Goal: Task Accomplishment & Management: Manage account settings

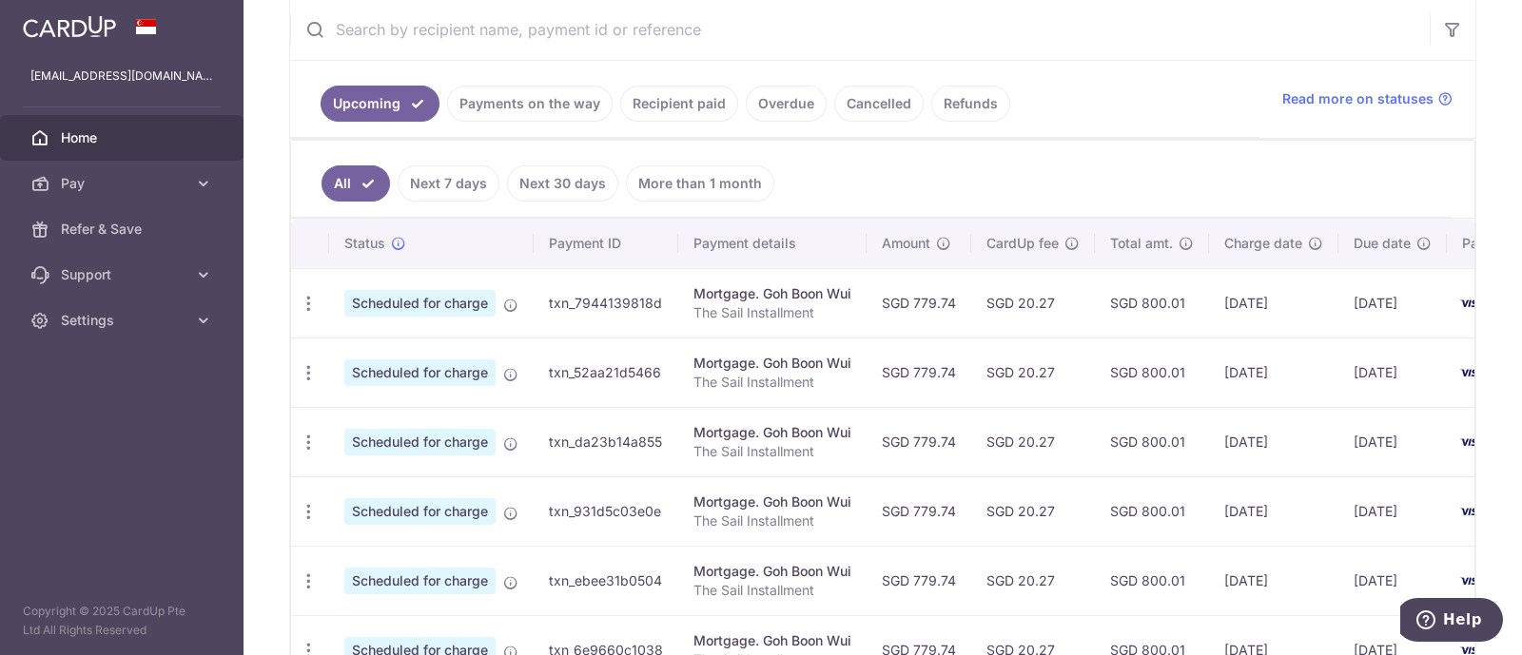
scroll to position [370, 0]
click at [780, 101] on link "Overdue" at bounding box center [786, 103] width 81 height 36
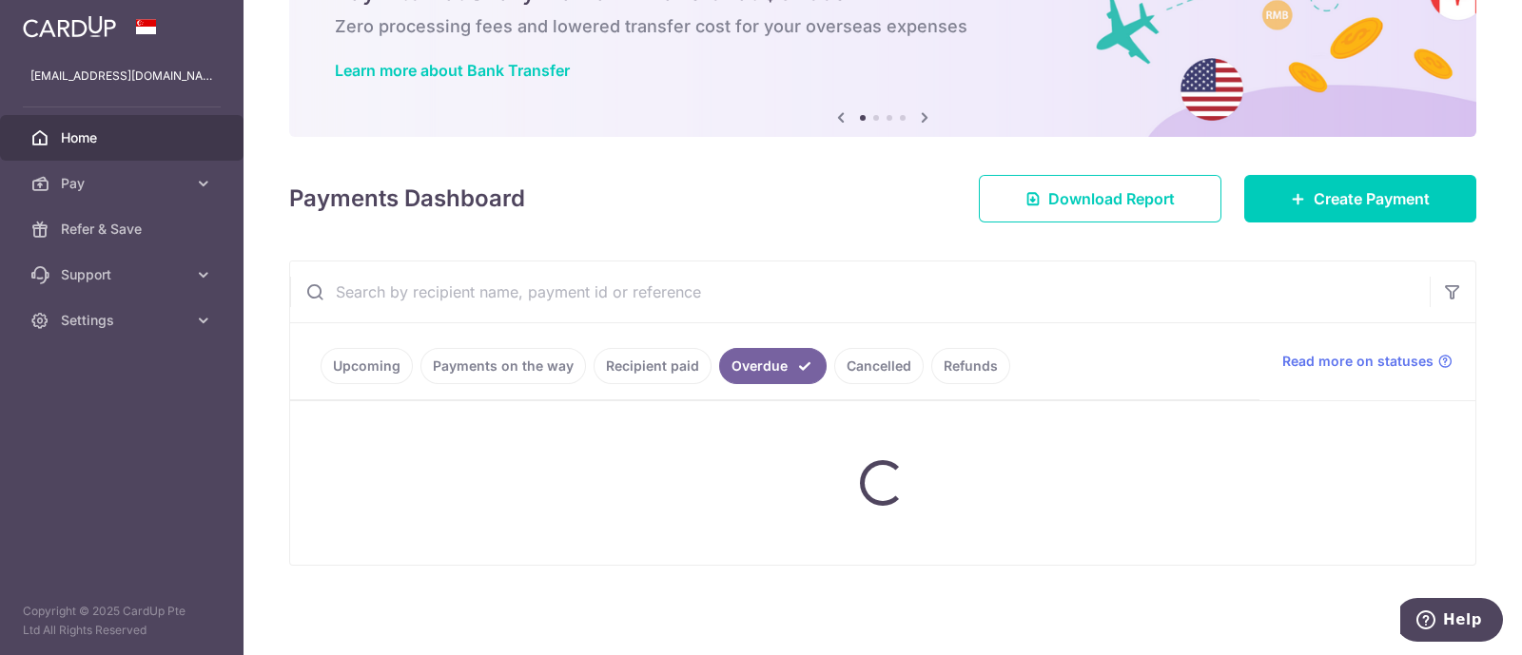
scroll to position [190, 0]
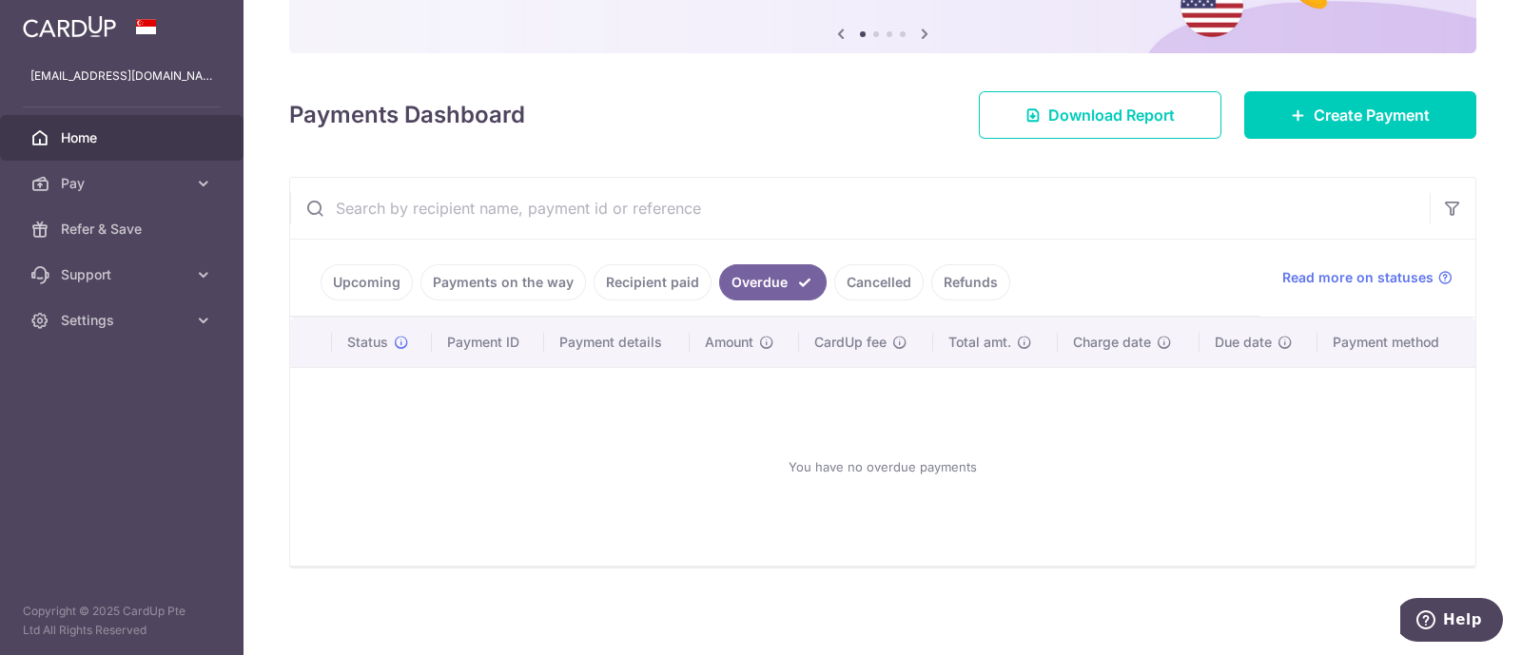
click at [658, 272] on link "Recipient paid" at bounding box center [653, 282] width 118 height 36
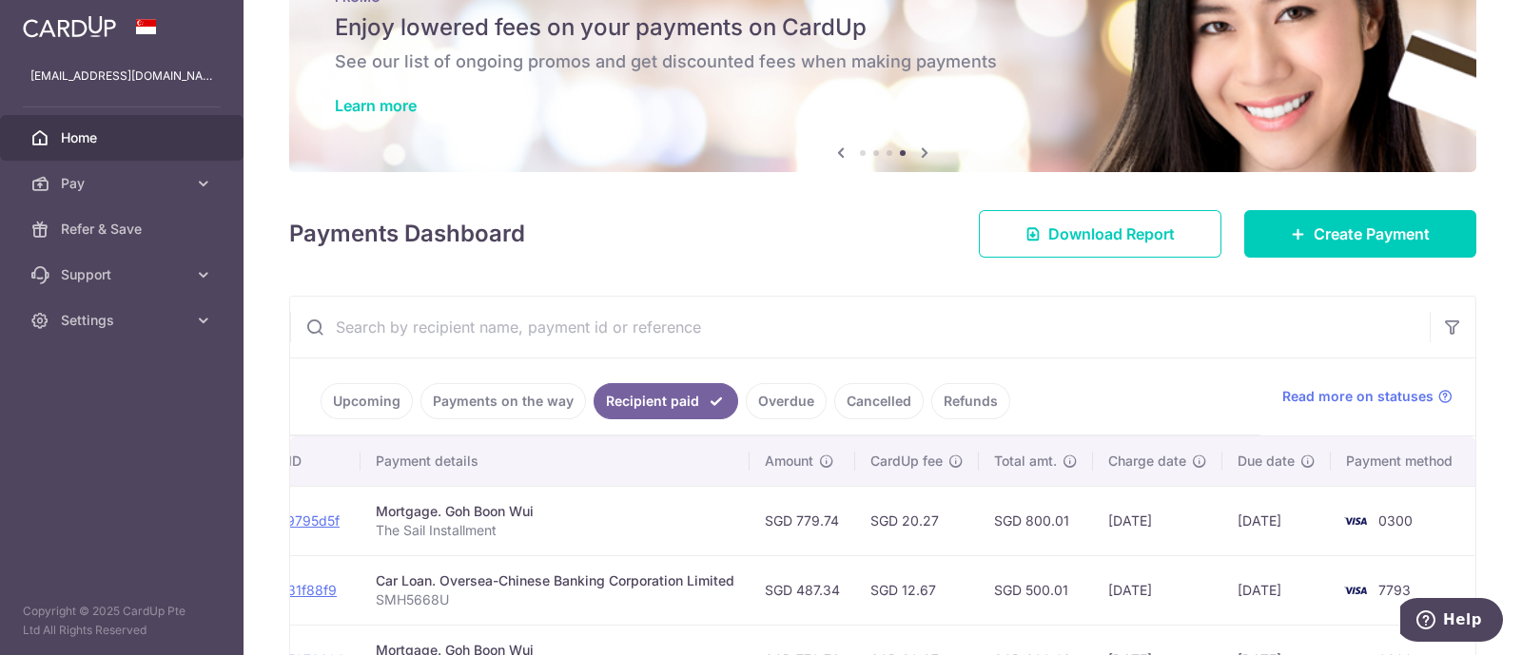
scroll to position [254, 0]
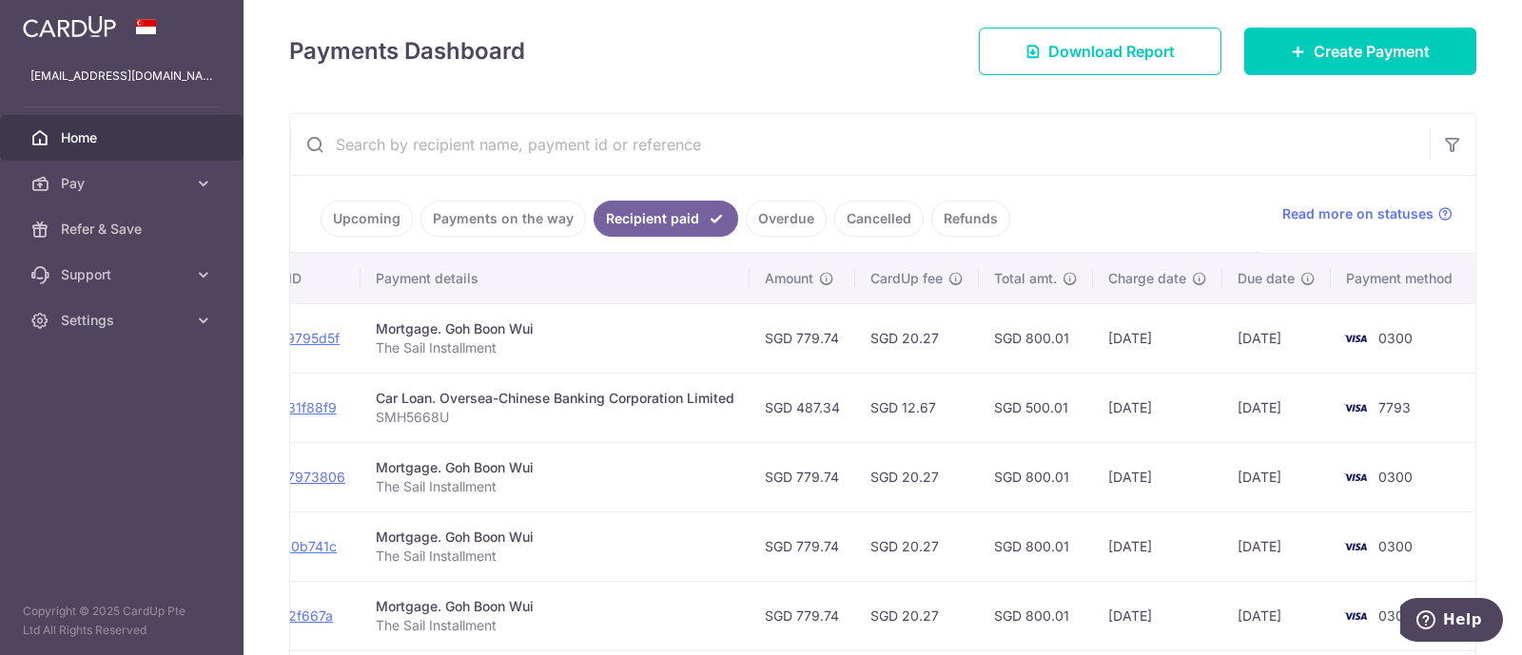
click at [485, 225] on link "Payments on the way" at bounding box center [504, 219] width 166 height 36
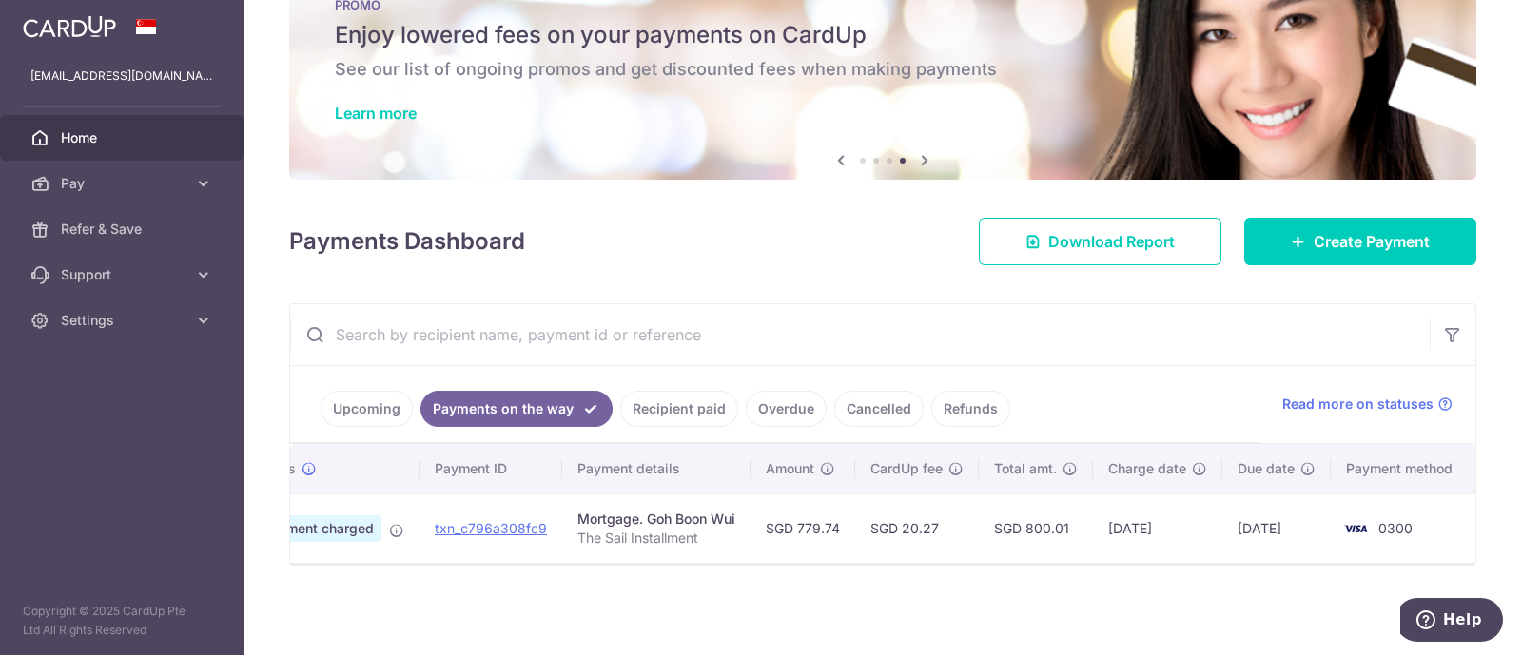
scroll to position [0, 0]
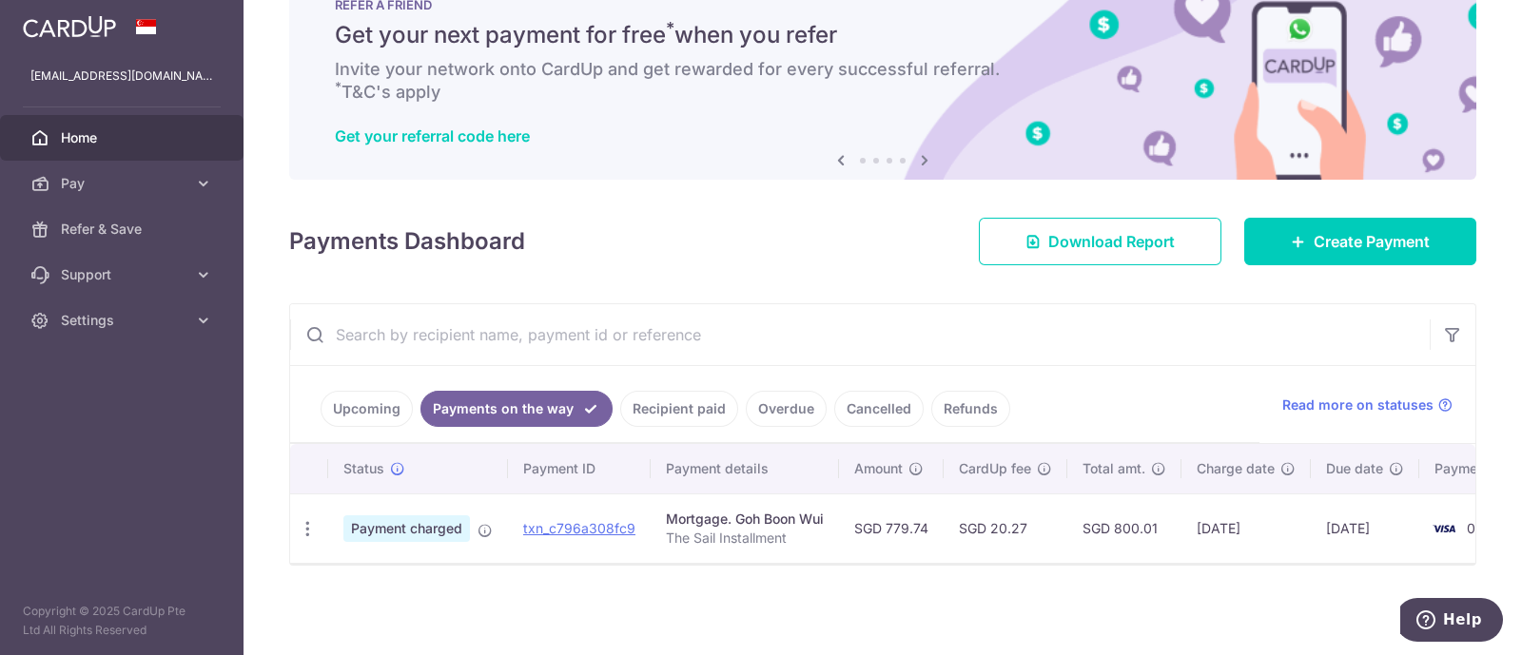
click at [381, 394] on link "Upcoming" at bounding box center [367, 409] width 92 height 36
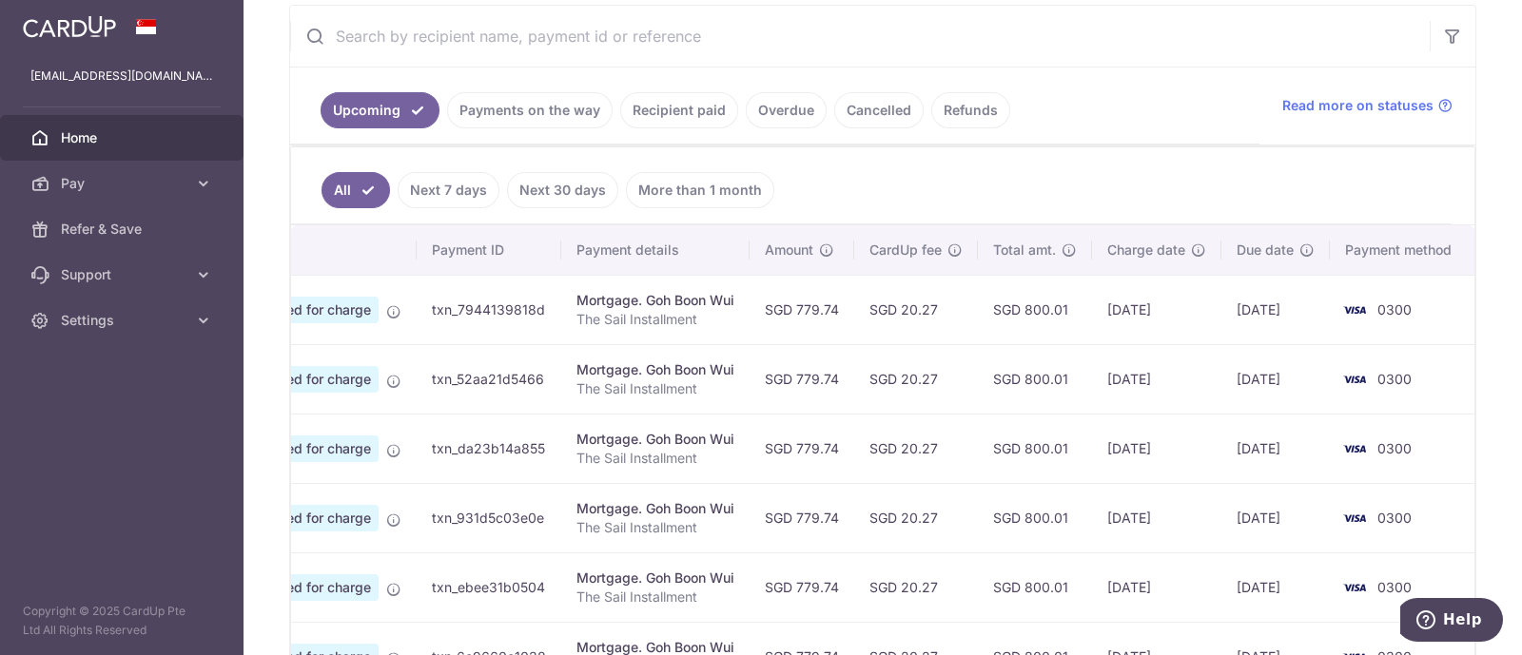
scroll to position [361, 0]
click at [545, 126] on link "Payments on the way" at bounding box center [530, 112] width 166 height 36
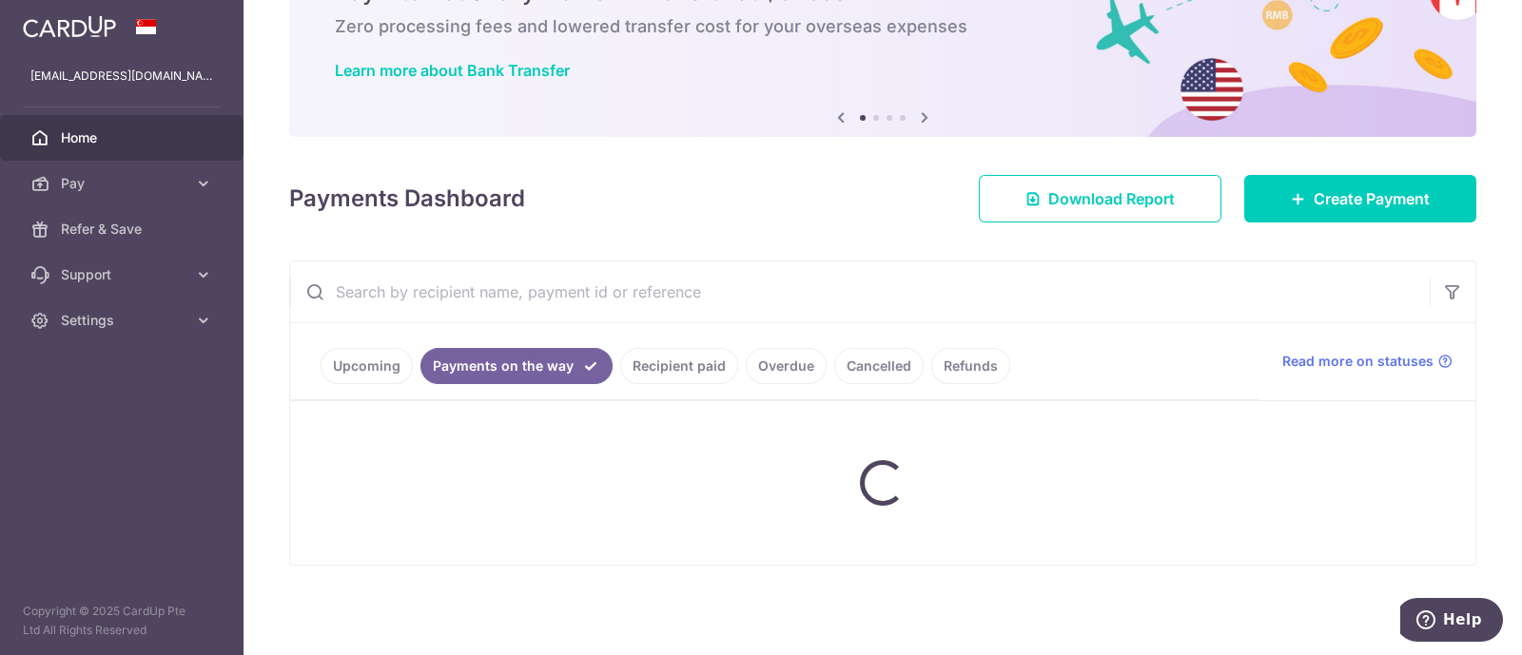
scroll to position [73, 0]
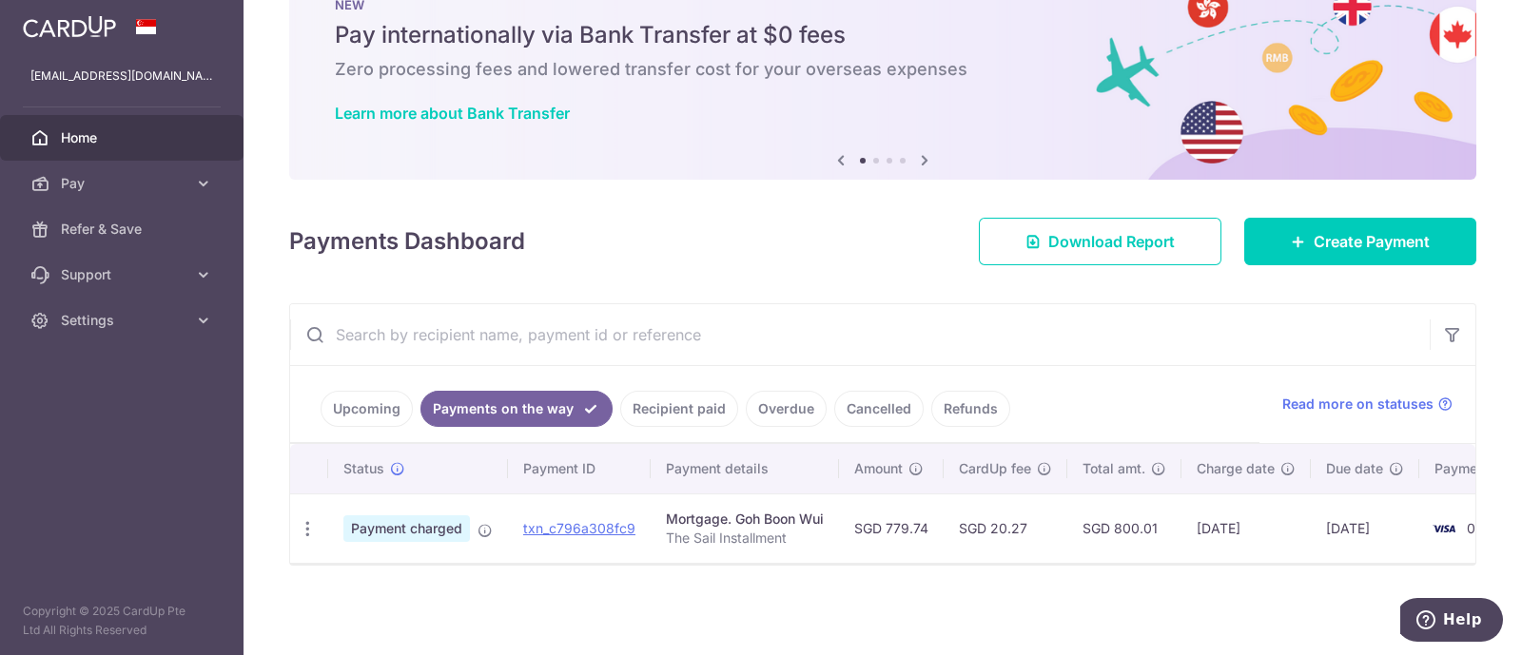
click at [656, 399] on link "Recipient paid" at bounding box center [679, 409] width 118 height 36
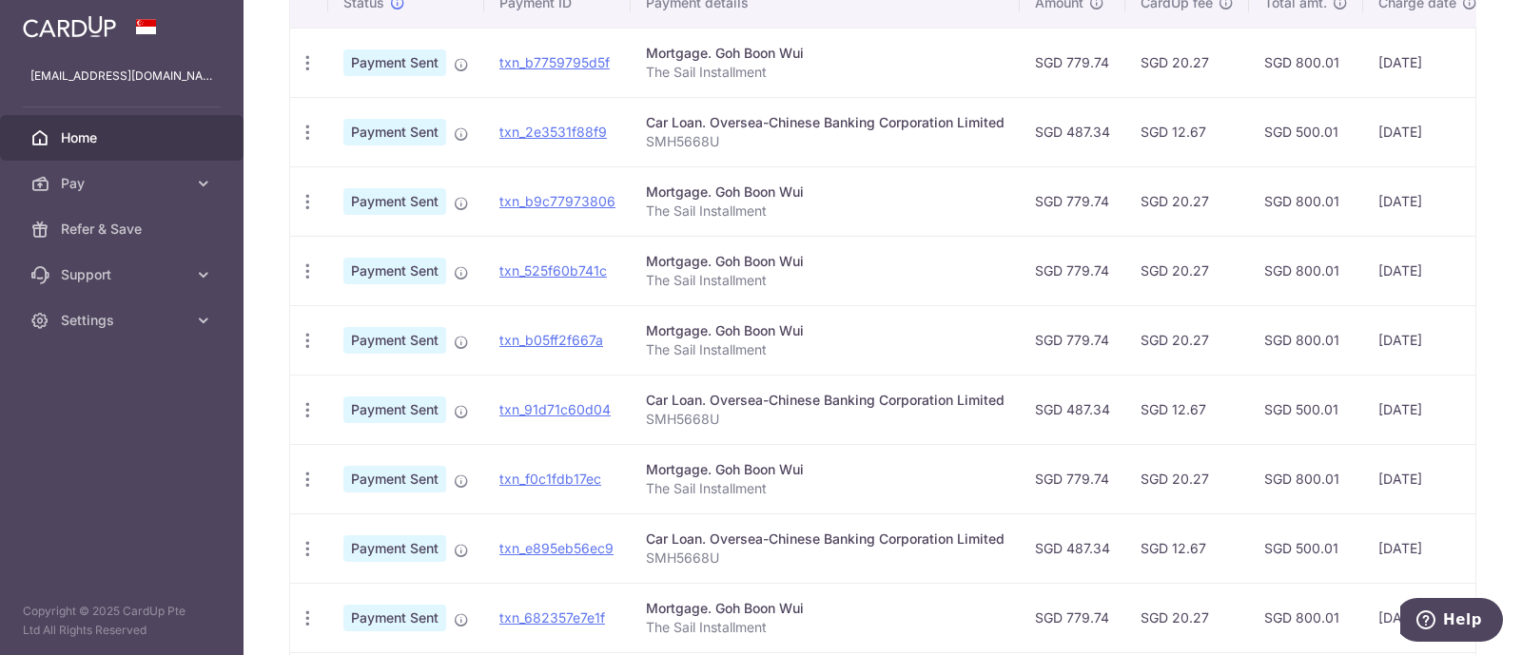
scroll to position [538, 0]
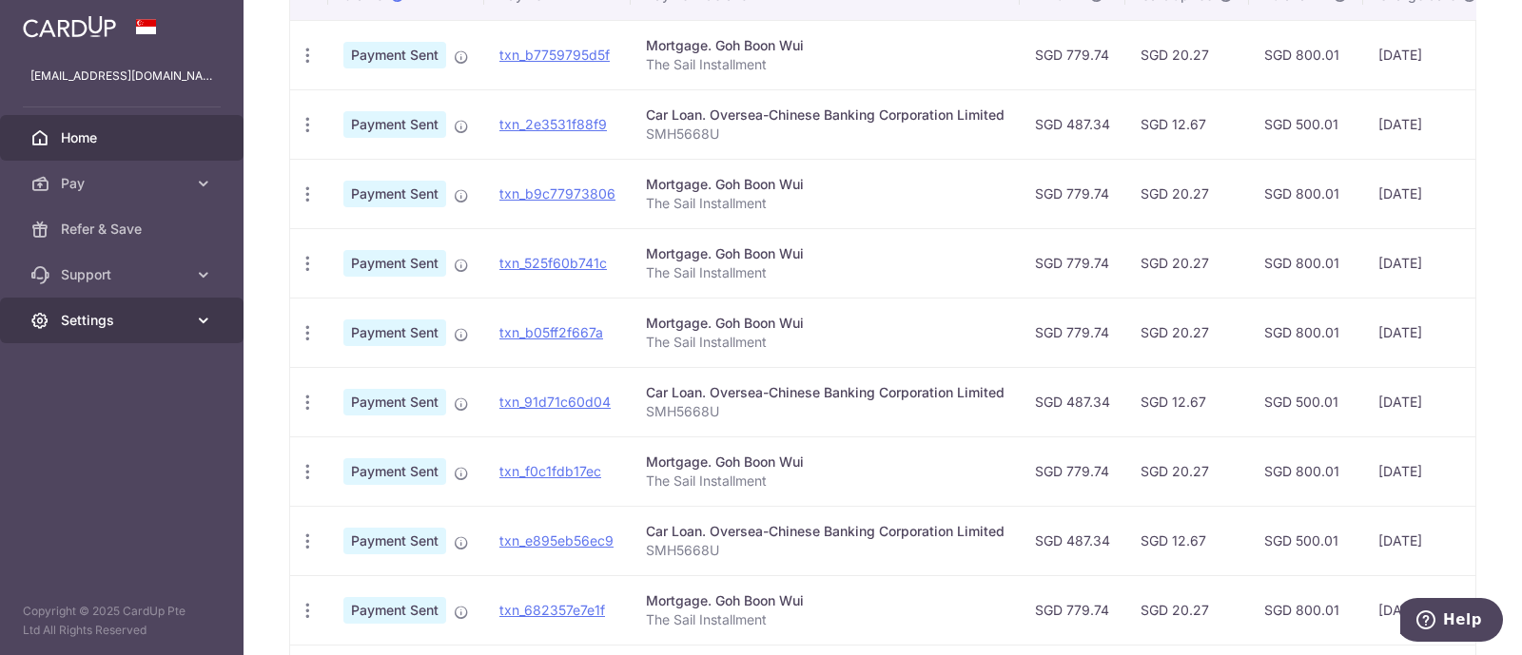
click at [87, 314] on span "Settings" at bounding box center [124, 320] width 126 height 19
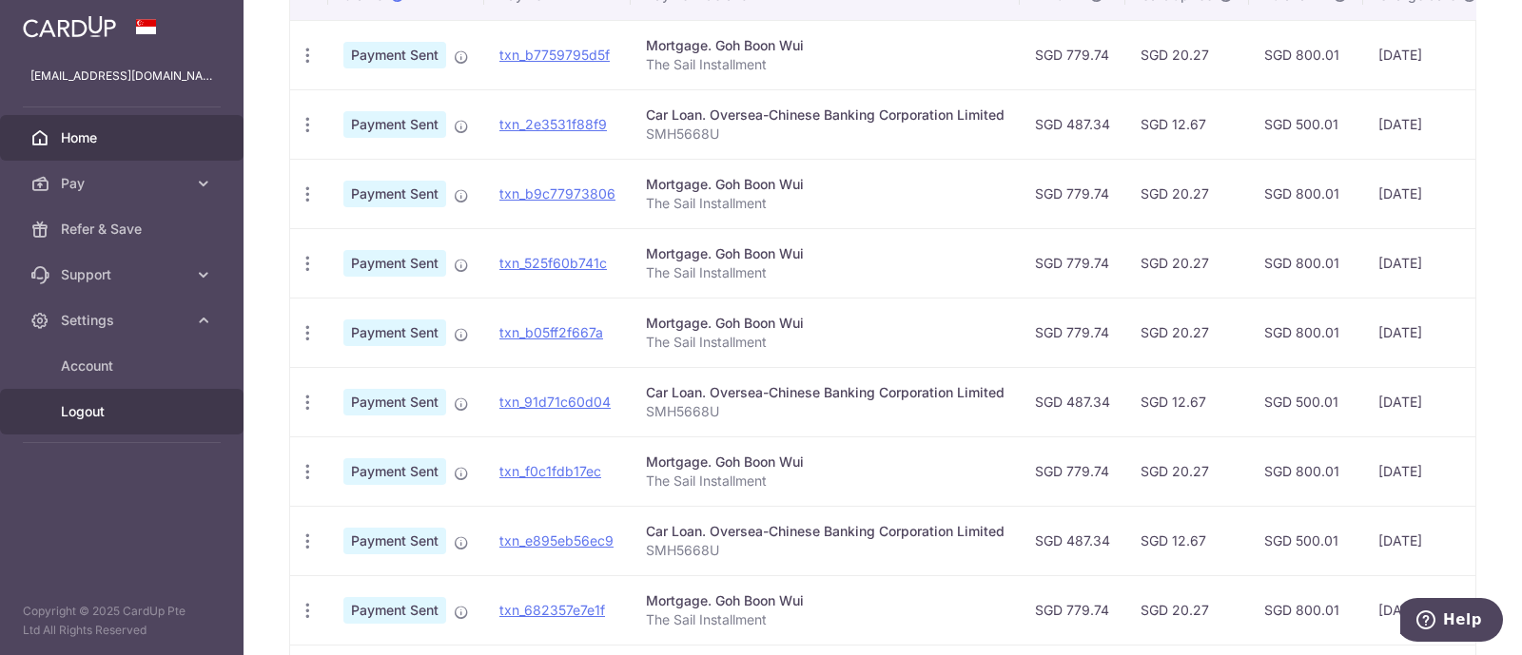
click at [135, 415] on span "Logout" at bounding box center [124, 411] width 126 height 19
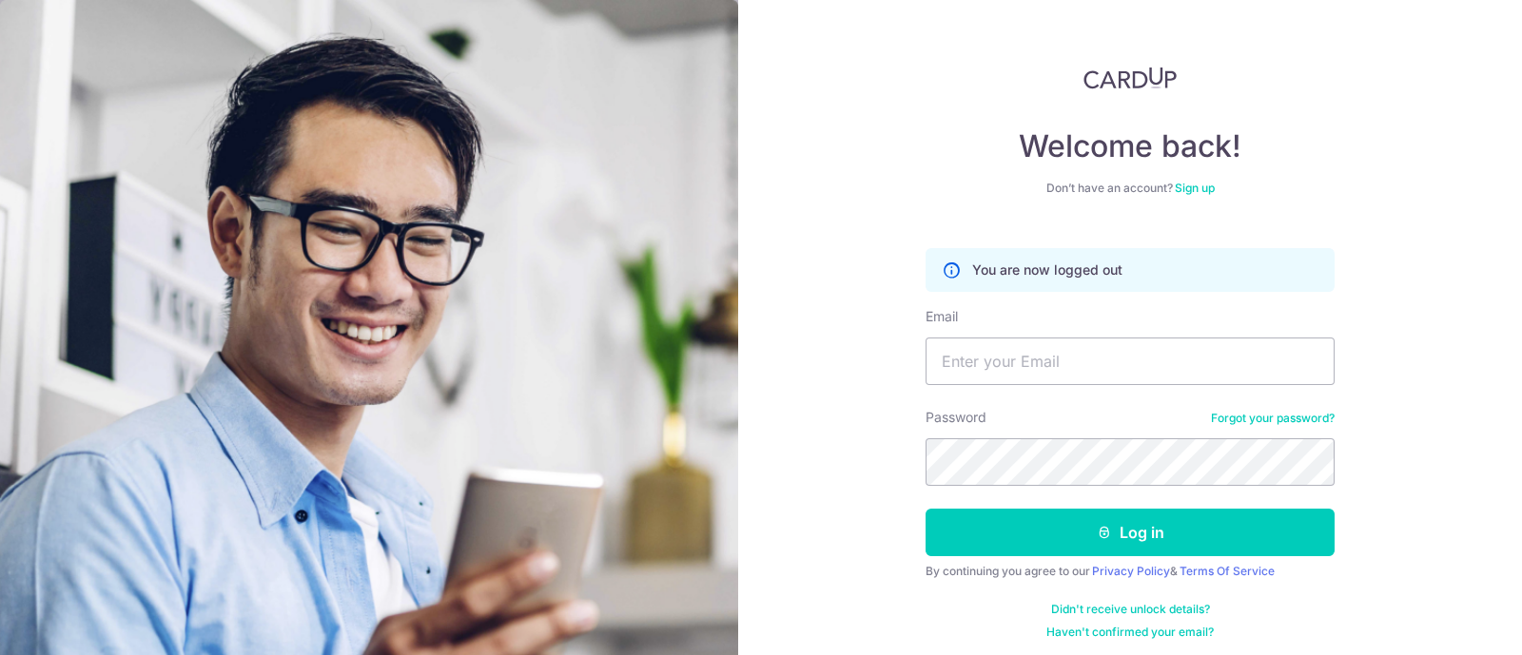
type input "[EMAIL_ADDRESS][DOMAIN_NAME]"
click at [926, 509] on button "Log in" at bounding box center [1130, 533] width 409 height 48
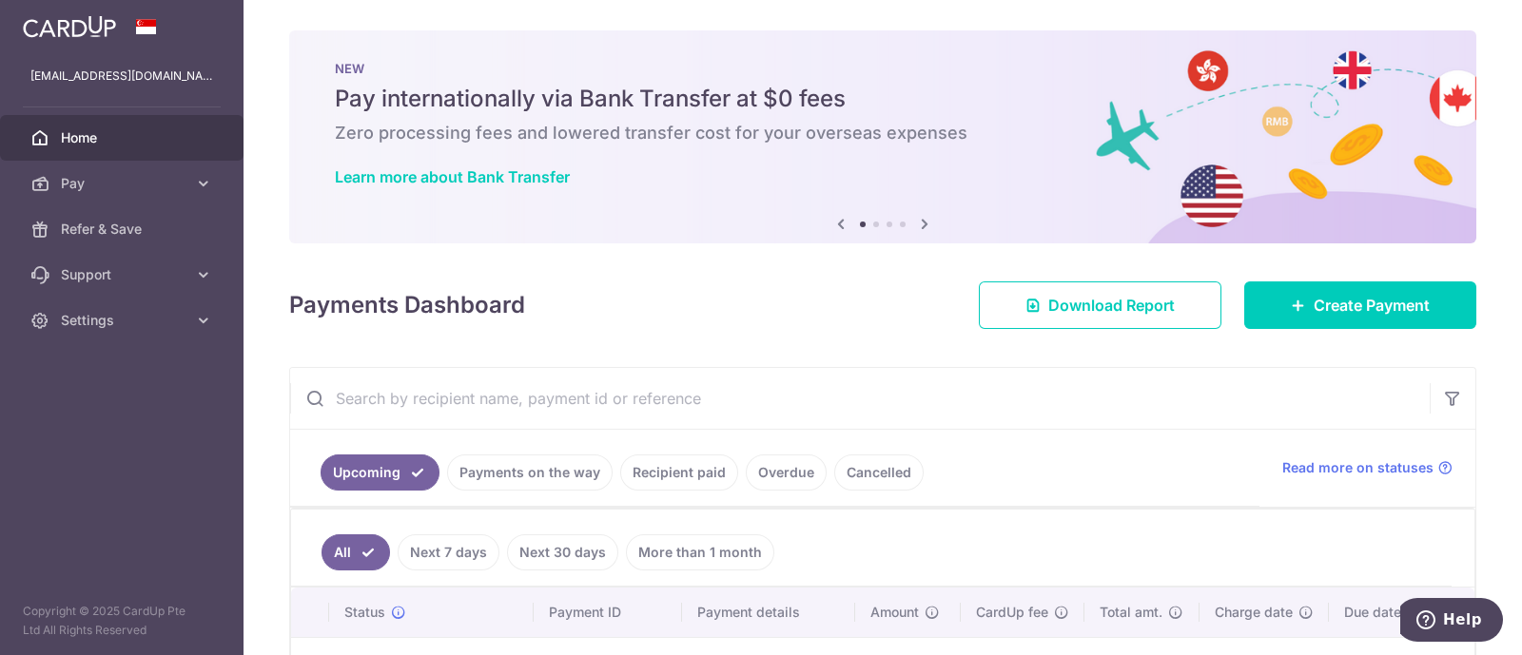
scroll to position [347, 0]
